Goal: Transaction & Acquisition: Purchase product/service

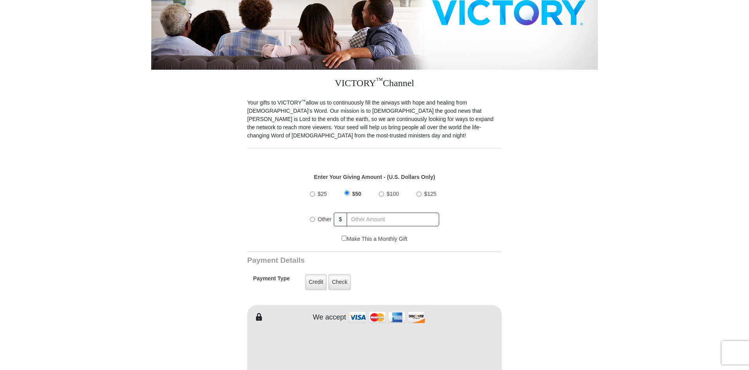
scroll to position [157, 0]
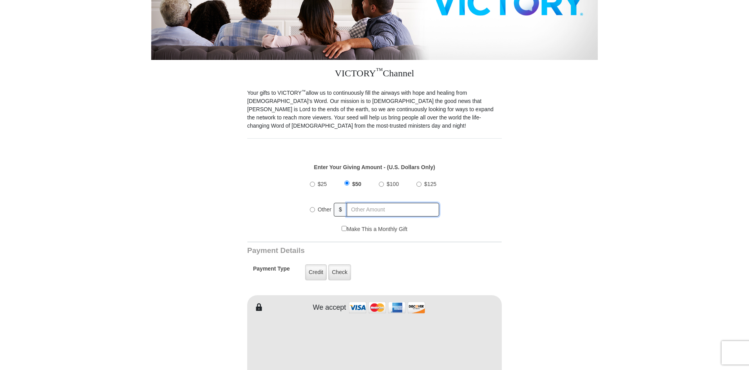
radio input "true"
click at [364, 204] on input "text" at bounding box center [393, 210] width 92 height 14
type input "65.00"
click at [311, 269] on label "Credit" at bounding box center [316, 272] width 22 height 16
click at [0, 0] on input "Credit" at bounding box center [0, 0] width 0 height 0
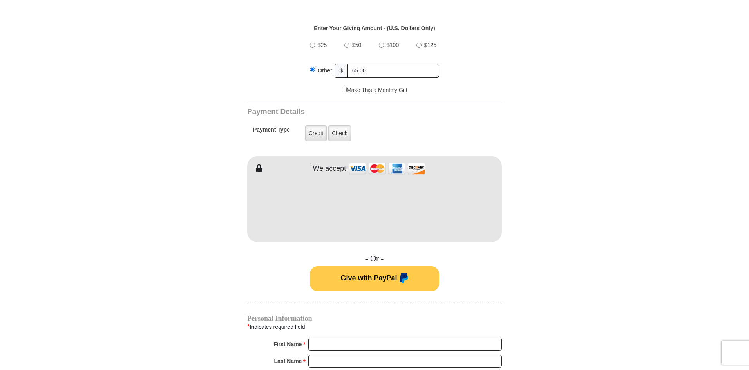
scroll to position [392, 0]
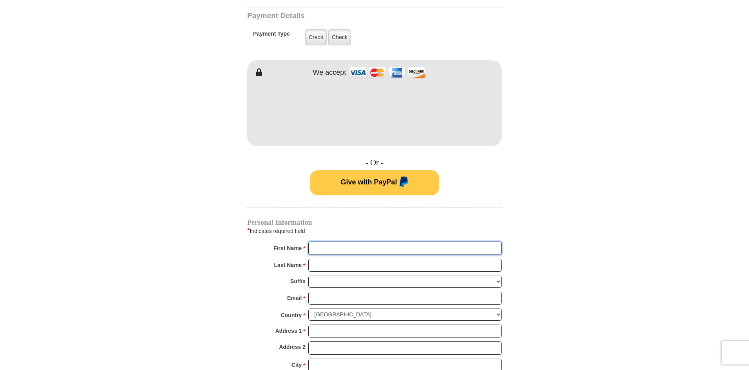
click at [325, 242] on input "First Name *" at bounding box center [404, 248] width 193 height 13
type input "Ida"
type input "Helton"
type input "jihelton7503@aol.com"
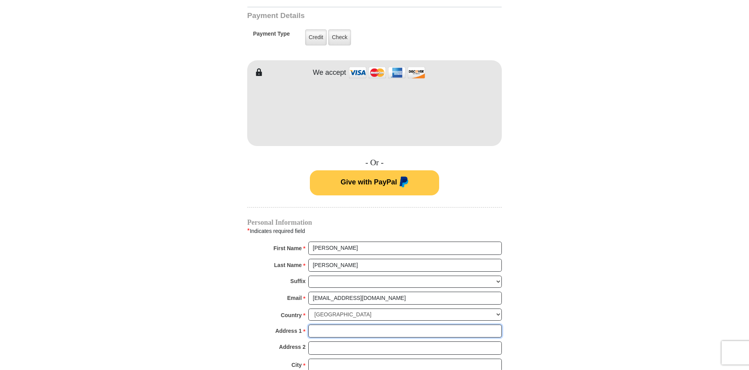
type input "31460 State Highway 64"
type input "Wills Point"
select select "TX"
type input "75169"
type input "4694100774"
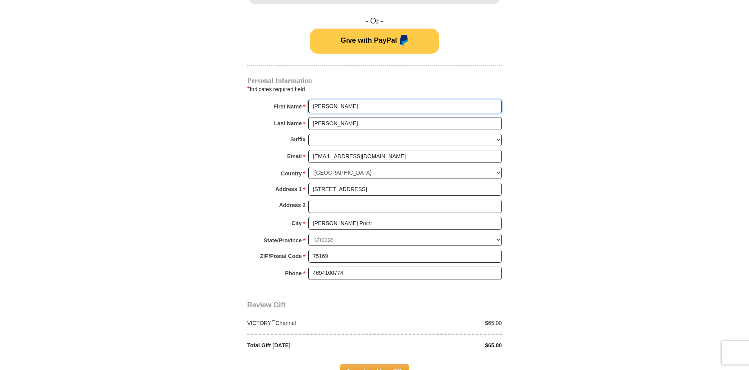
scroll to position [548, 0]
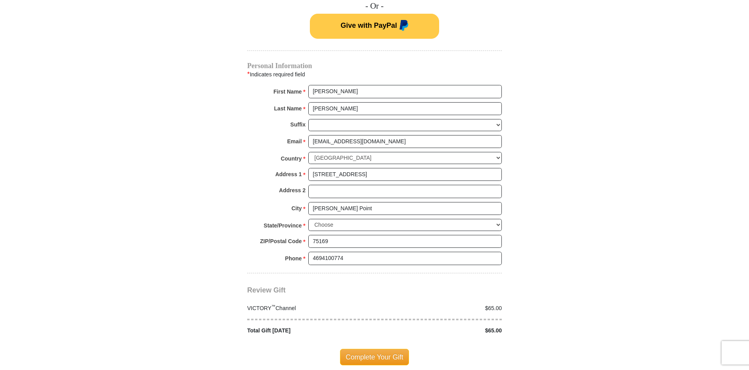
click at [382, 349] on span "Complete Your Gift" at bounding box center [374, 357] width 69 height 16
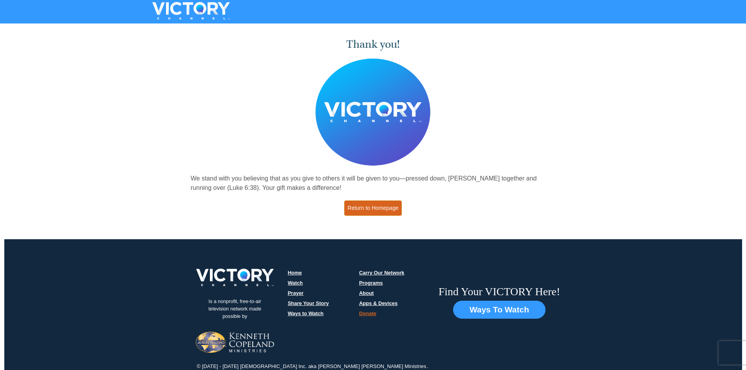
click at [375, 206] on link "Return to Homepage" at bounding box center [373, 208] width 58 height 15
